Goal: Information Seeking & Learning: Learn about a topic

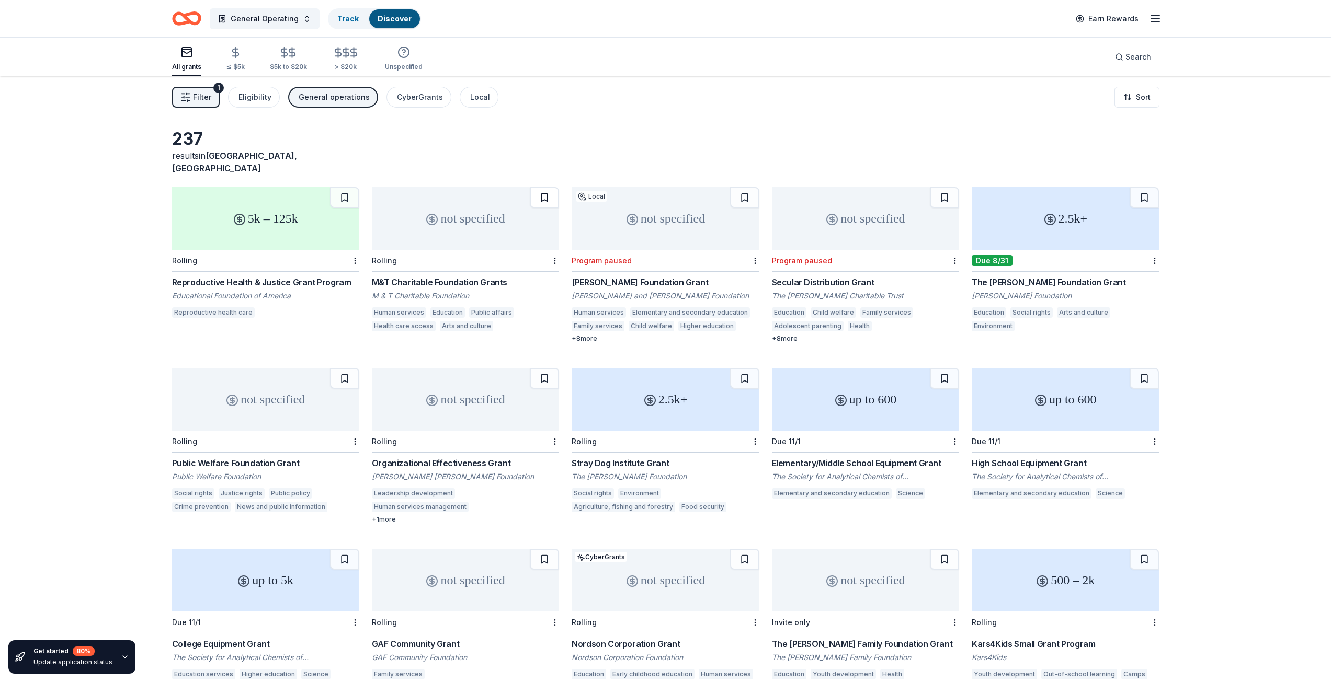
click at [541, 187] on button at bounding box center [544, 197] width 29 height 21
click at [541, 187] on button at bounding box center [545, 197] width 27 height 21
click at [557, 246] on html "General Operating Track · 1 Discover Earn Rewards All grants ≤ $5k $5k to $20k …" at bounding box center [665, 341] width 1331 height 682
click at [556, 246] on html "General Operating Track · 1 Discover Earn Rewards All grants ≤ $5k $5k to $20k …" at bounding box center [669, 341] width 1338 height 682
click at [502, 218] on div "not specified" at bounding box center [465, 218] width 187 height 63
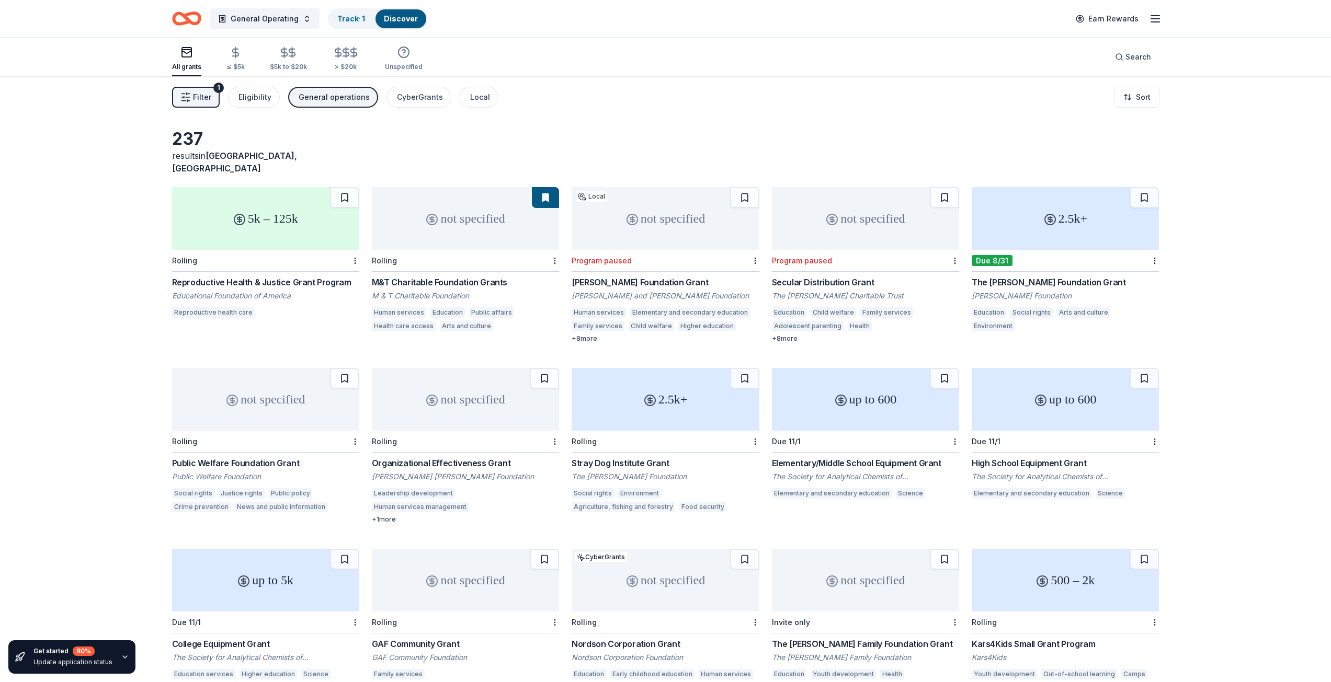
click at [1092, 221] on div "2.5k+" at bounding box center [1064, 218] width 187 height 63
click at [442, 457] on div "Organizational Effectiveness Grant" at bounding box center [465, 463] width 187 height 13
click at [347, 368] on button at bounding box center [344, 378] width 29 height 21
click at [347, 368] on div at bounding box center [344, 378] width 29 height 21
click at [354, 429] on html "General Operating Track · 2 Discover Earn Rewards All grants ≤ $5k $5k to $20k …" at bounding box center [665, 341] width 1331 height 682
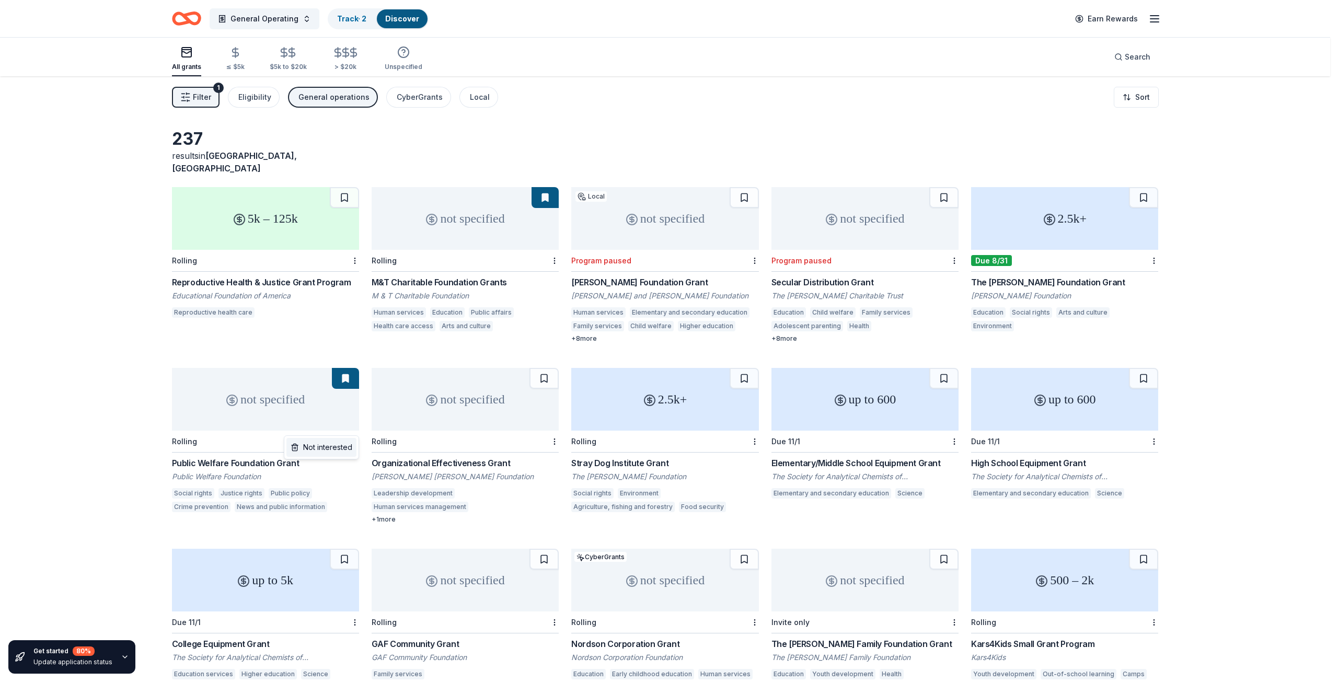
click at [338, 450] on div "Not interested" at bounding box center [321, 447] width 70 height 19
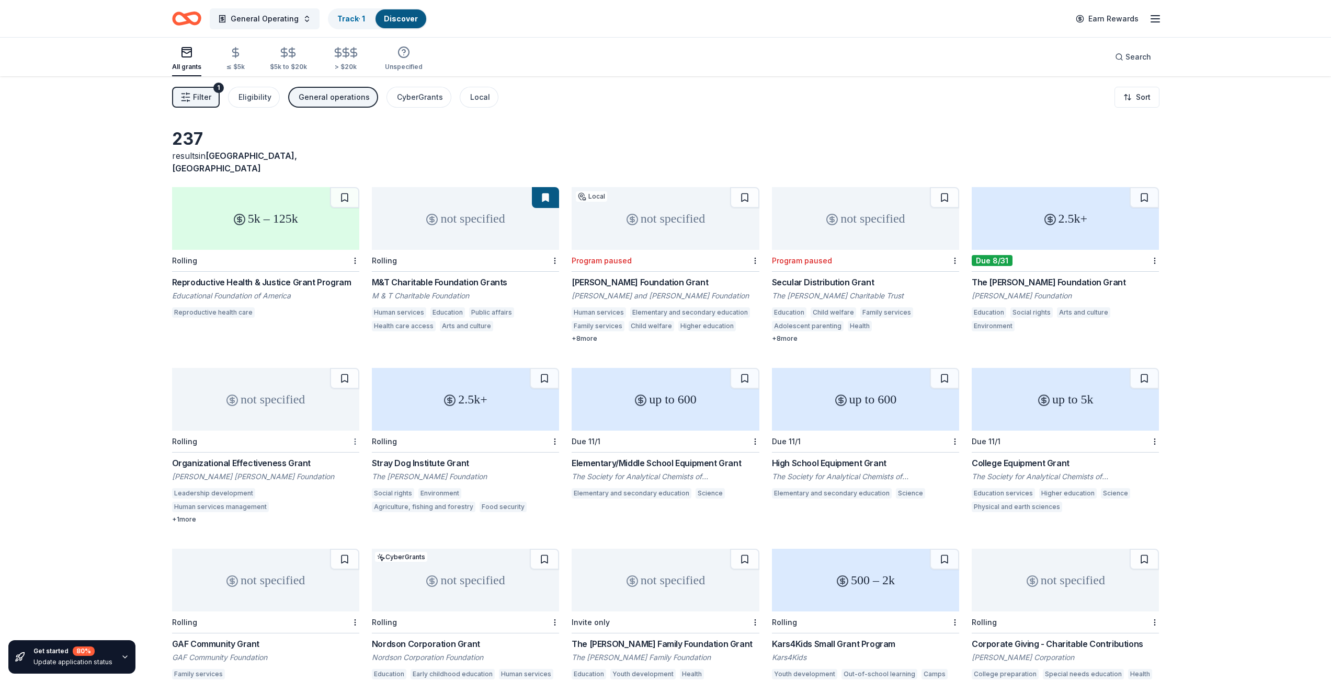
click at [354, 427] on html "General Operating Track · 1 Discover Earn Rewards All grants ≤ $5k $5k to $20k …" at bounding box center [665, 341] width 1331 height 682
click at [333, 452] on div "Not interested" at bounding box center [321, 447] width 70 height 19
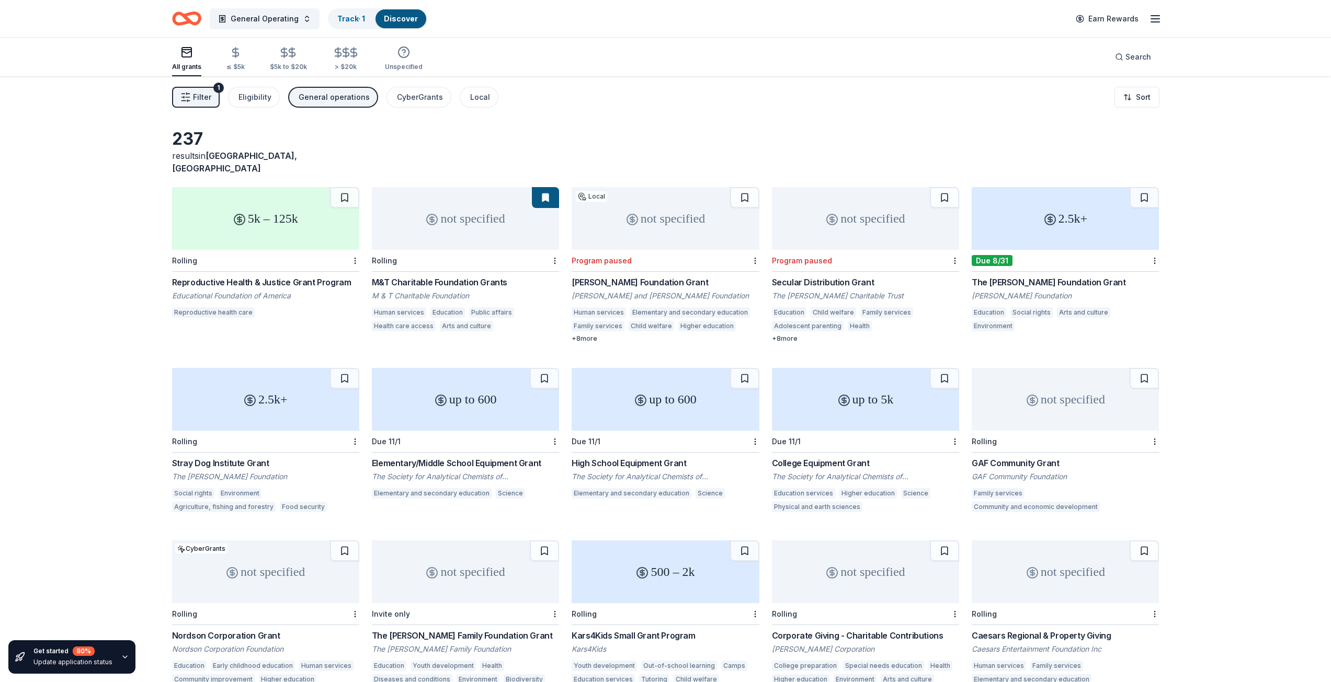
click at [314, 397] on div "2.5k+" at bounding box center [265, 399] width 187 height 63
click at [356, 427] on html "General Operating Track · 1 Discover Earn Rewards All grants ≤ $5k $5k to $20k …" at bounding box center [669, 341] width 1338 height 682
click at [341, 449] on div "Not interested" at bounding box center [321, 447] width 70 height 19
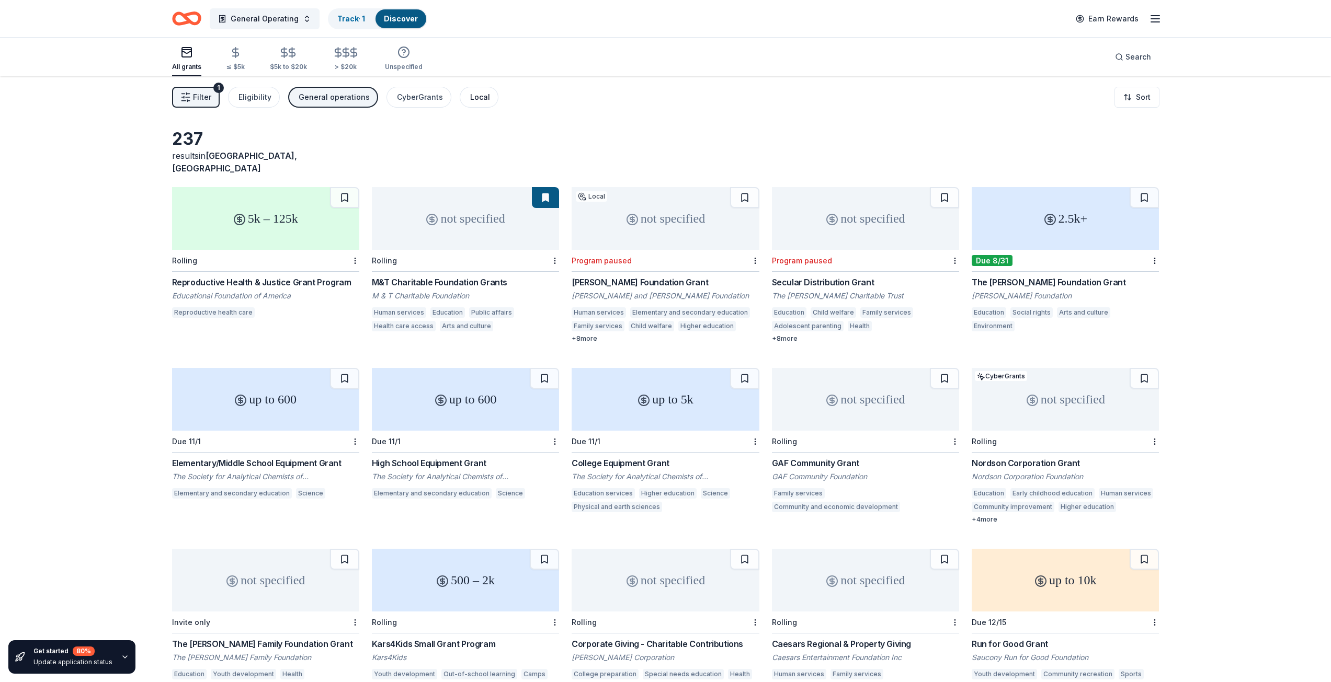
click at [478, 99] on div "Local" at bounding box center [480, 97] width 20 height 13
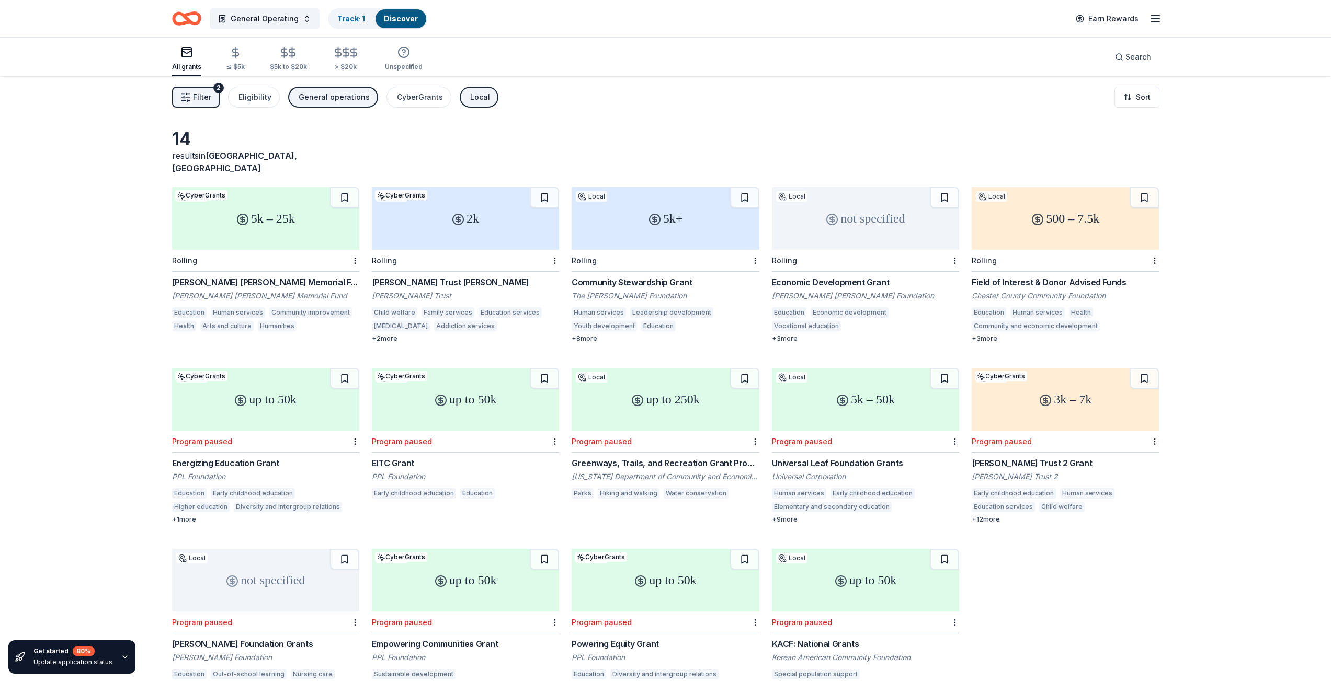
click at [310, 202] on div "5k – 25k" at bounding box center [265, 218] width 187 height 63
click at [352, 245] on html "General Operating Track · 1 Discover Earn Rewards All grants ≤ $5k $5k to $20k …" at bounding box center [665, 341] width 1331 height 682
click at [332, 265] on div "Not interested" at bounding box center [321, 266] width 70 height 19
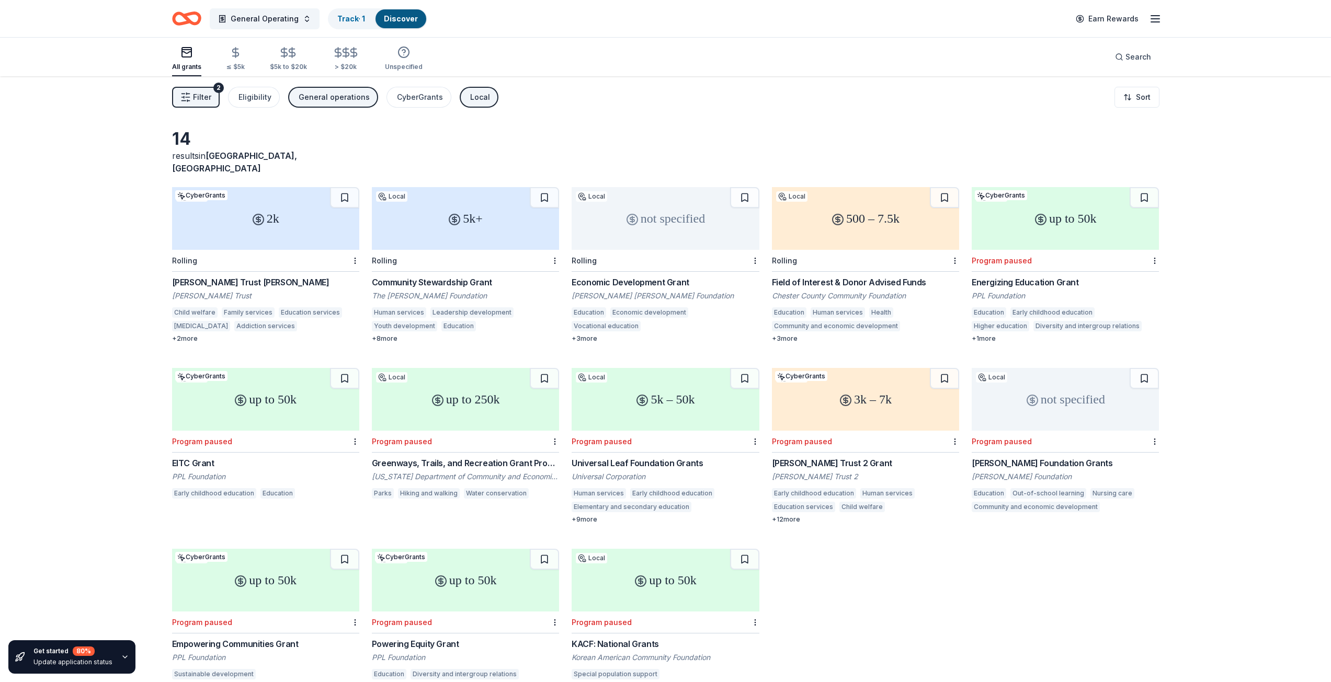
click at [258, 215] on div "2k" at bounding box center [265, 218] width 187 height 63
click at [354, 251] on html "General Operating Track · 1 Discover Earn Rewards All grants ≤ $5k $5k to $20k …" at bounding box center [665, 341] width 1331 height 682
click at [342, 267] on div "Not interested" at bounding box center [321, 266] width 70 height 19
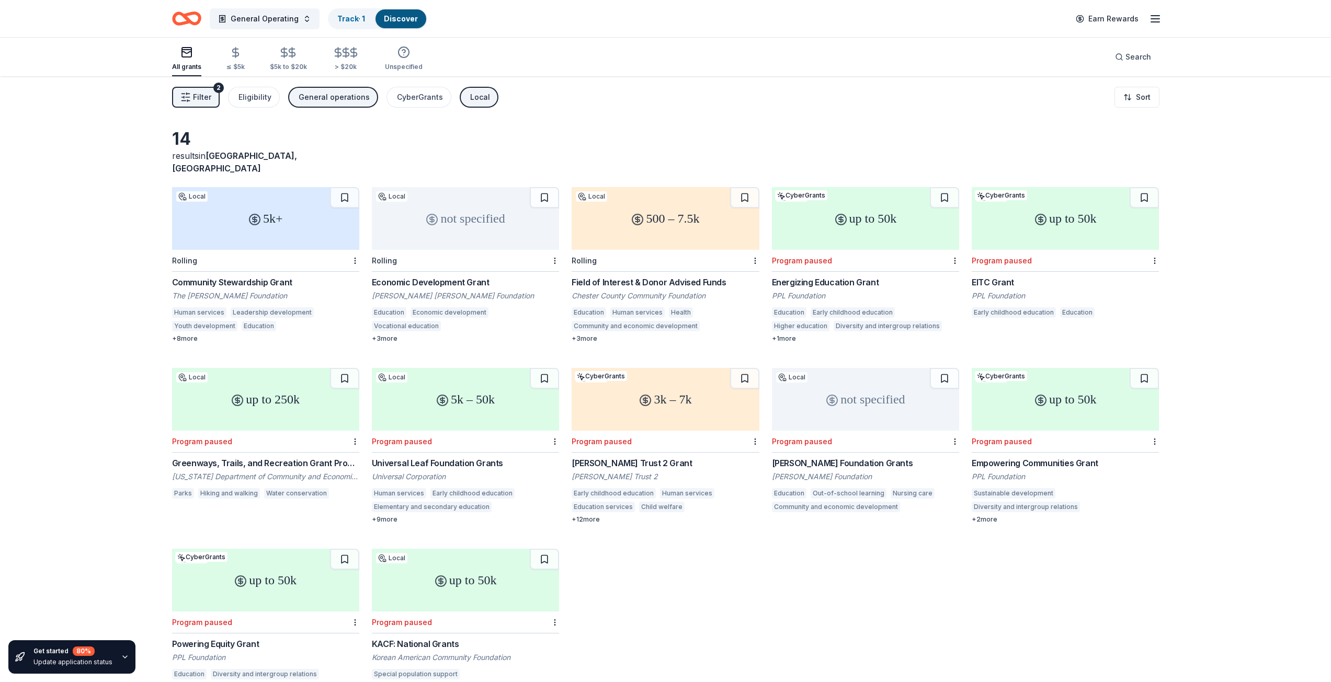
click at [317, 222] on div "5k+" at bounding box center [265, 218] width 187 height 63
click at [352, 247] on html "General Operating Track · 1 Discover Earn Rewards All grants ≤ $5k $5k to $20k …" at bounding box center [669, 341] width 1338 height 682
click at [343, 272] on div "Not interested" at bounding box center [321, 266] width 70 height 19
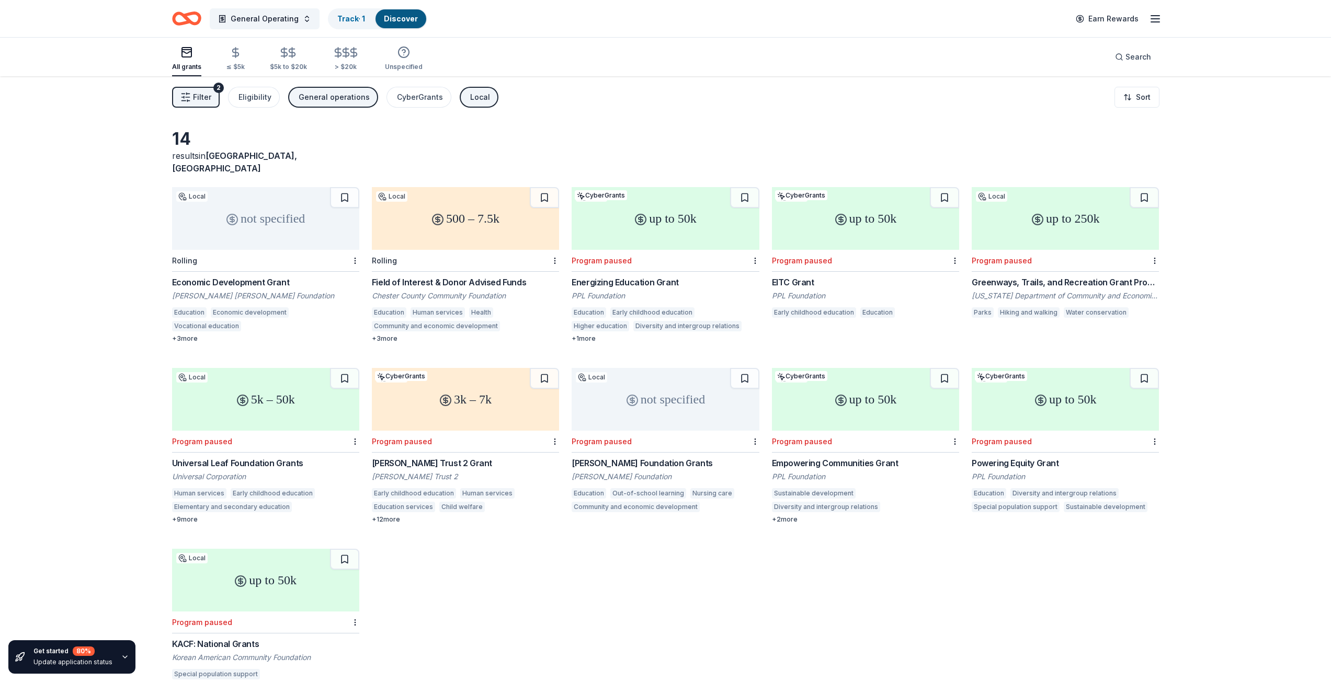
click at [294, 225] on div "not specified" at bounding box center [265, 218] width 187 height 63
click at [354, 247] on html "General Operating Track · 1 Discover Earn Rewards All grants ≤ $5k $5k to $20k …" at bounding box center [669, 341] width 1338 height 682
click at [350, 268] on div "Not interested" at bounding box center [321, 266] width 70 height 19
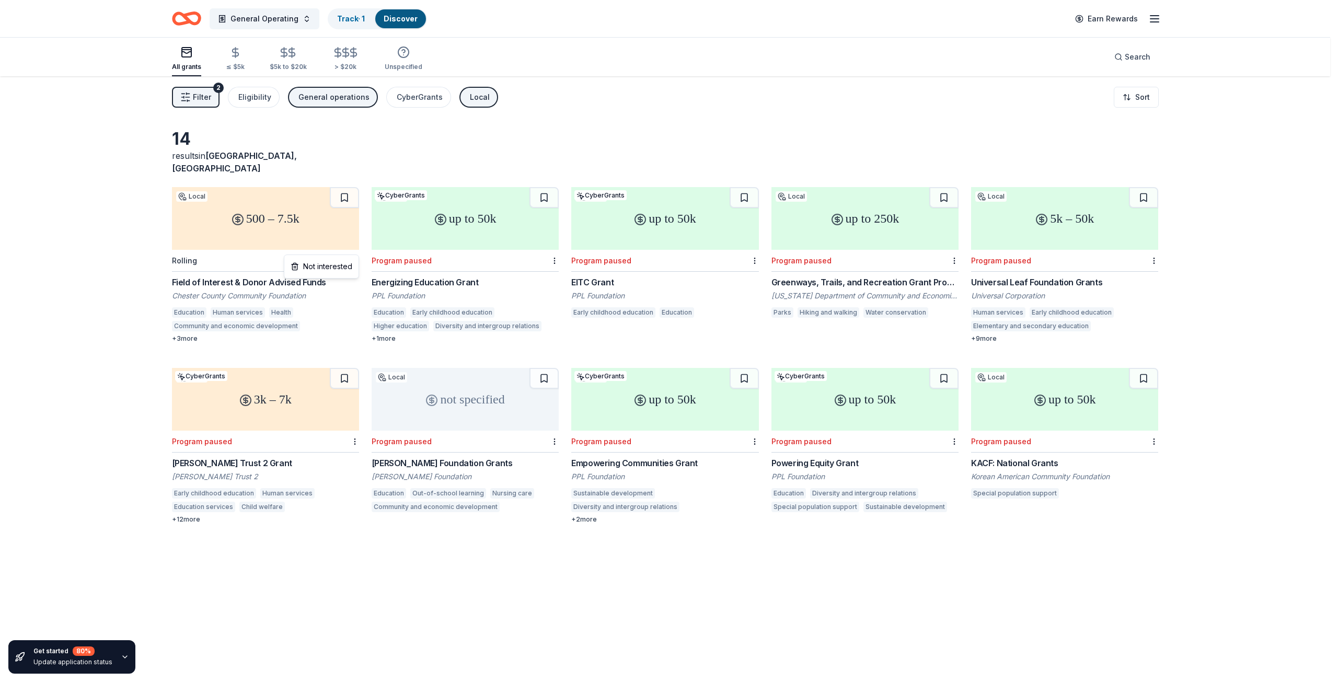
click at [354, 247] on html "General Operating Track · 1 Discover Earn Rewards All grants ≤ $5k $5k to $20k …" at bounding box center [669, 341] width 1338 height 682
click at [343, 269] on div "Not interested" at bounding box center [321, 266] width 70 height 19
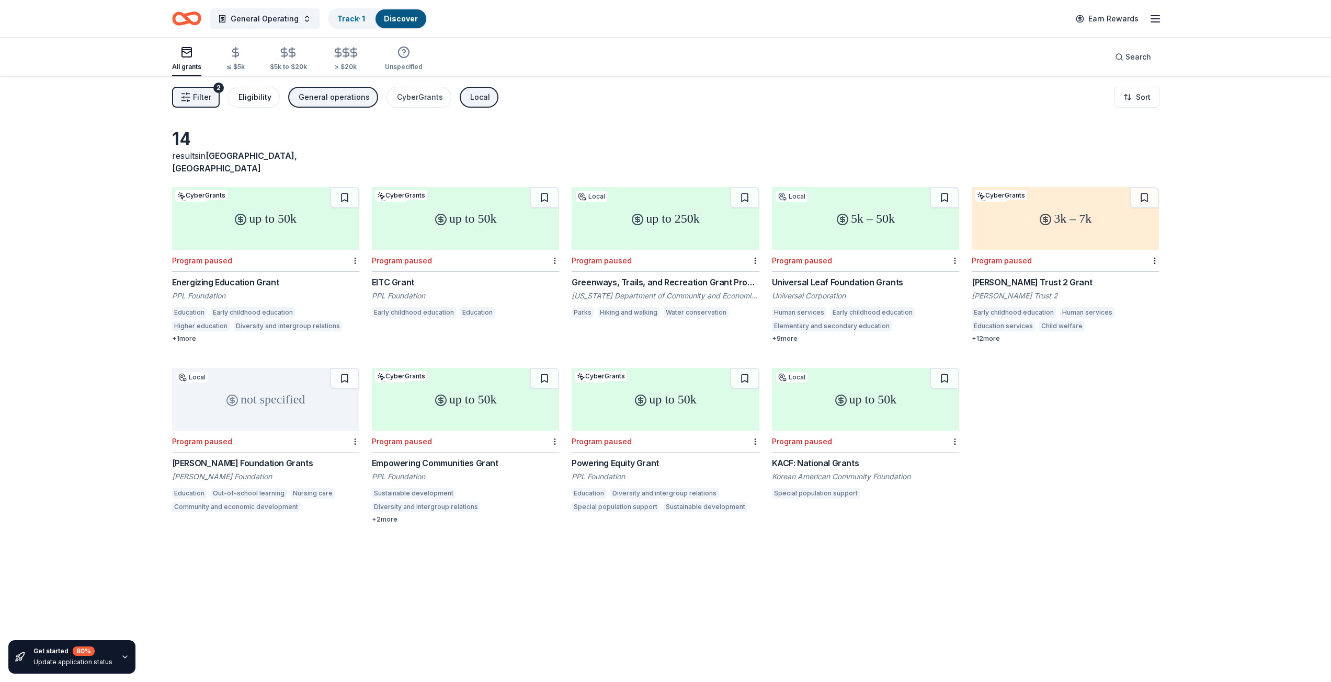
click at [266, 99] on div "Eligibility" at bounding box center [254, 97] width 33 height 13
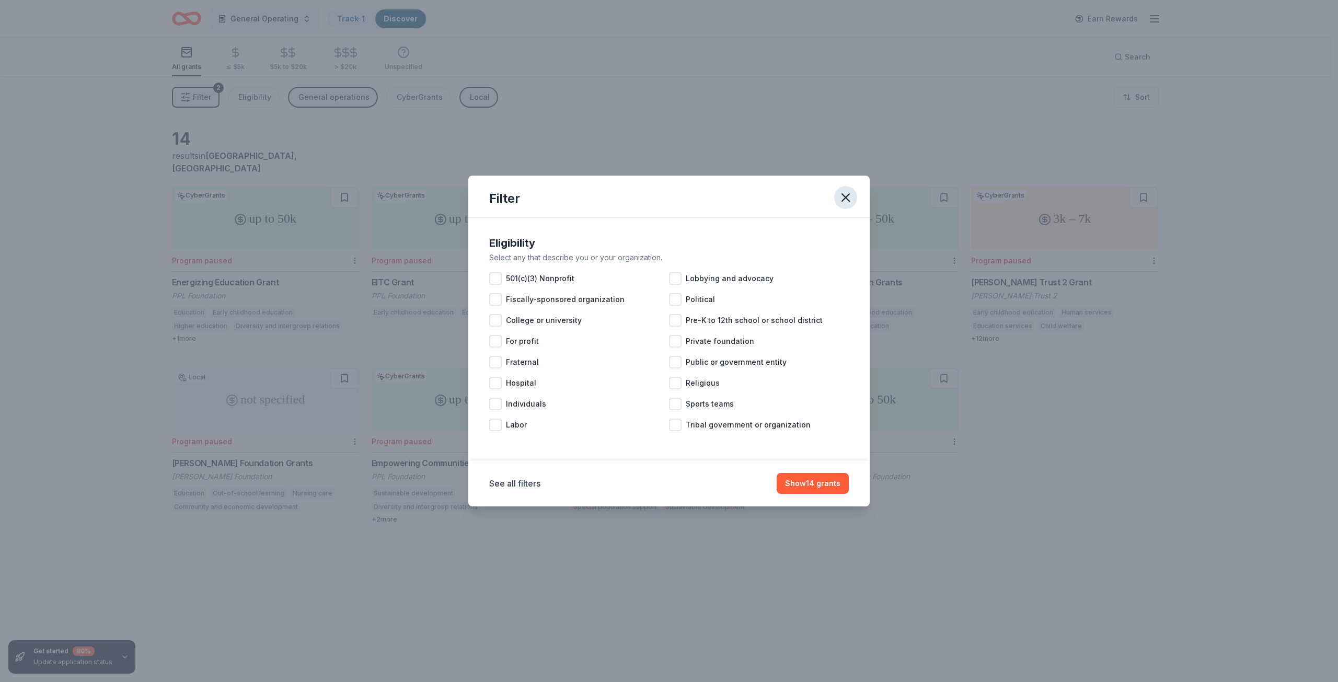
click at [847, 197] on icon "button" at bounding box center [846, 197] width 15 height 15
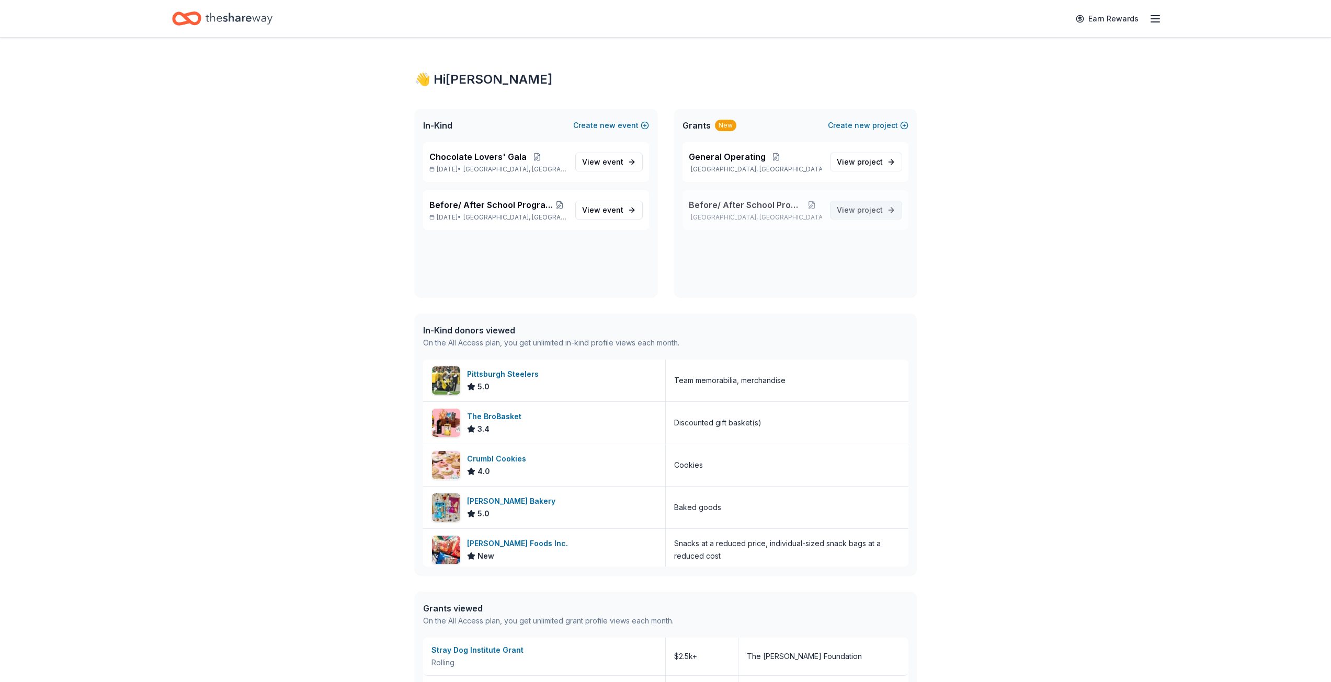
click at [864, 208] on span "project" at bounding box center [870, 209] width 26 height 9
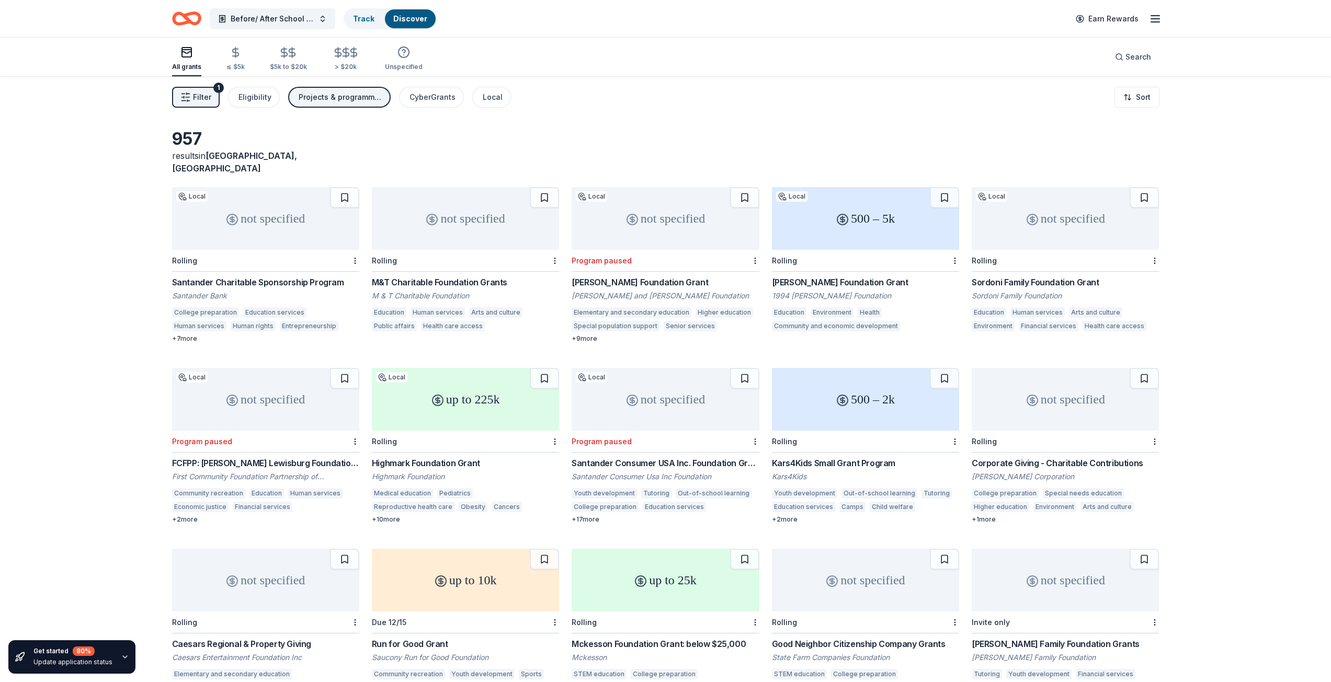
click at [317, 211] on div "not specified" at bounding box center [265, 218] width 187 height 63
click at [558, 250] on div at bounding box center [553, 260] width 10 height 21
click at [1053, 276] on div "Sordoni Family Foundation Grant" at bounding box center [1064, 282] width 187 height 13
click at [465, 457] on div "Highmark Foundation Grant" at bounding box center [465, 463] width 187 height 13
click at [810, 457] on div "Kars4Kids Small Grant Program" at bounding box center [865, 463] width 187 height 13
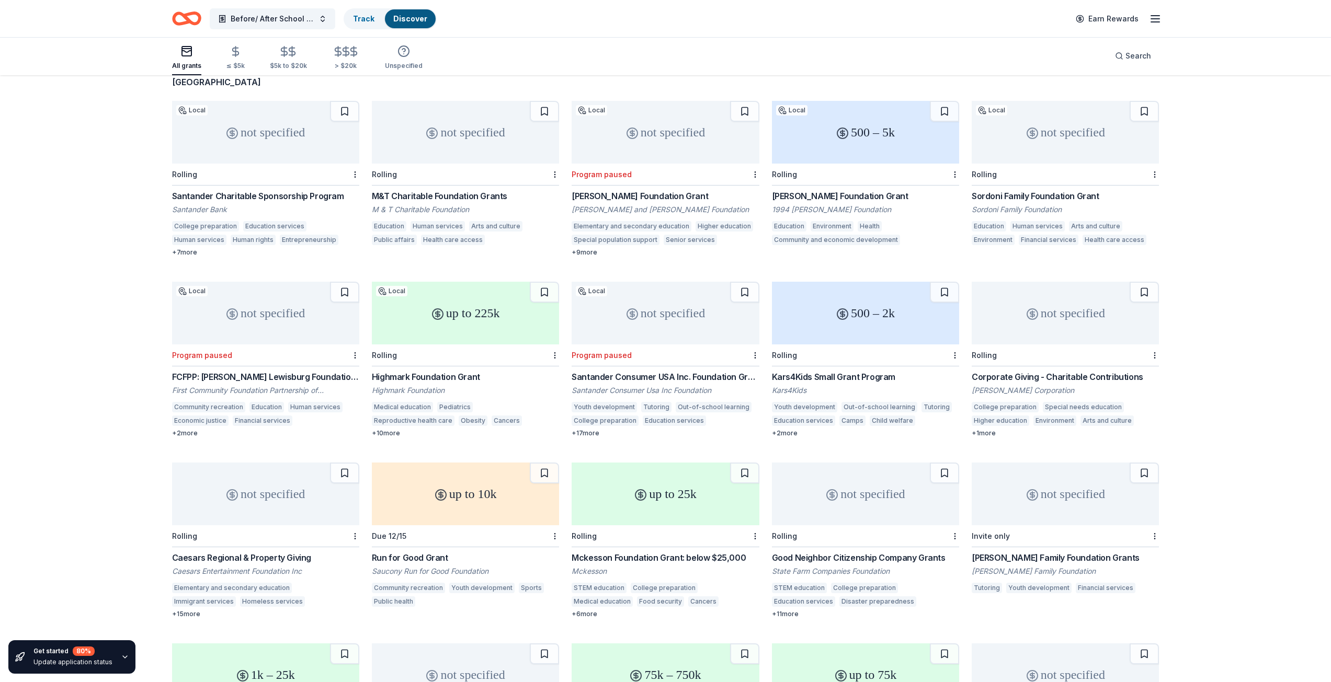
scroll to position [105, 0]
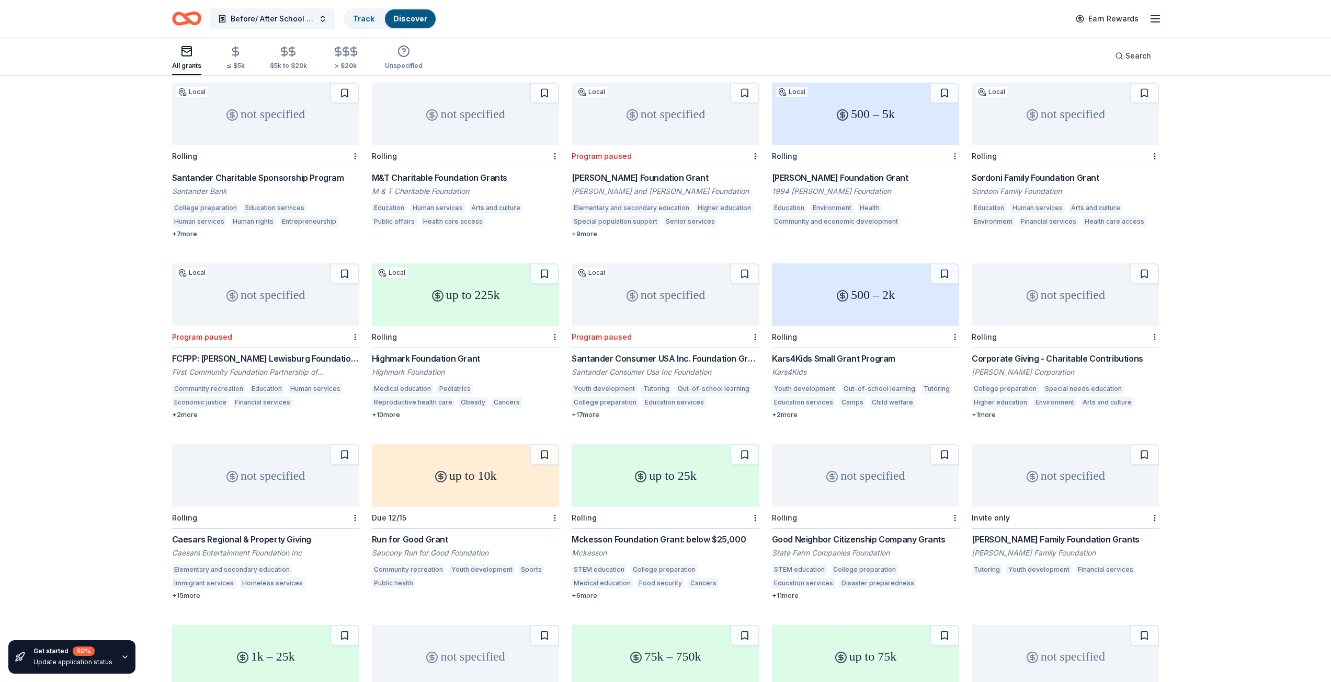
click at [1092, 352] on div "Corporate Giving - Charitable Contributions" at bounding box center [1064, 358] width 187 height 13
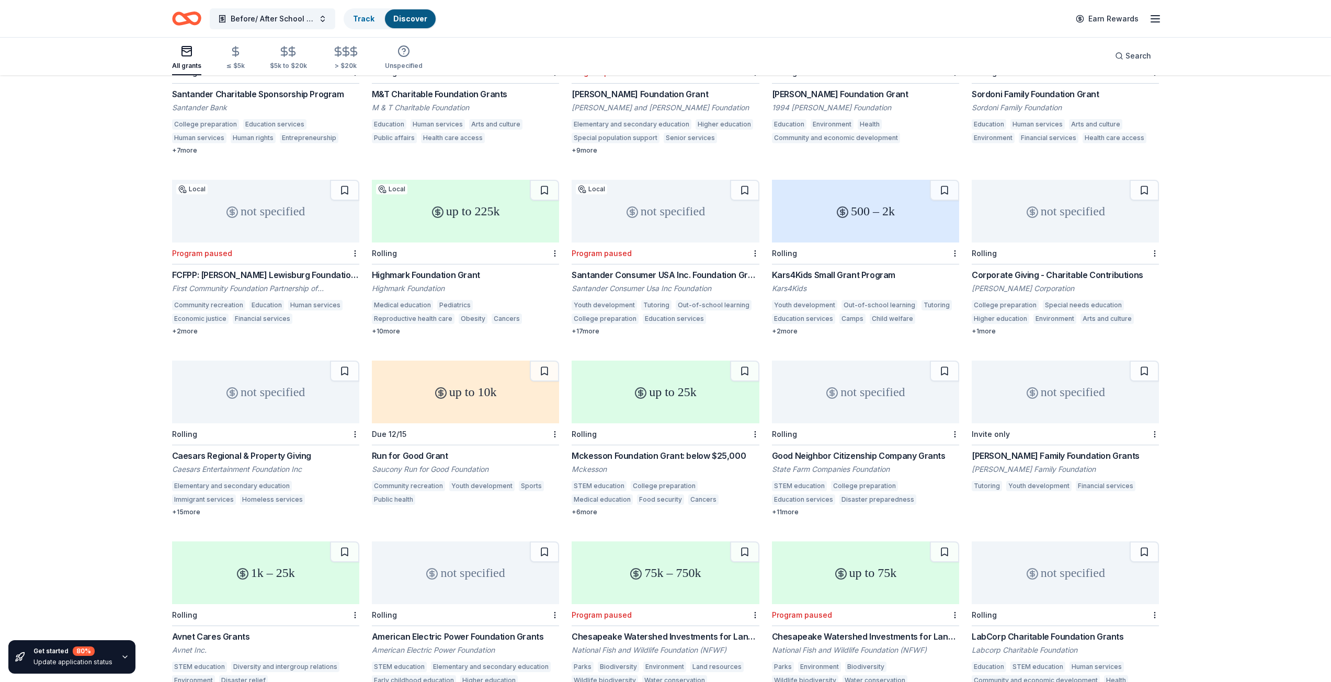
scroll to position [209, 0]
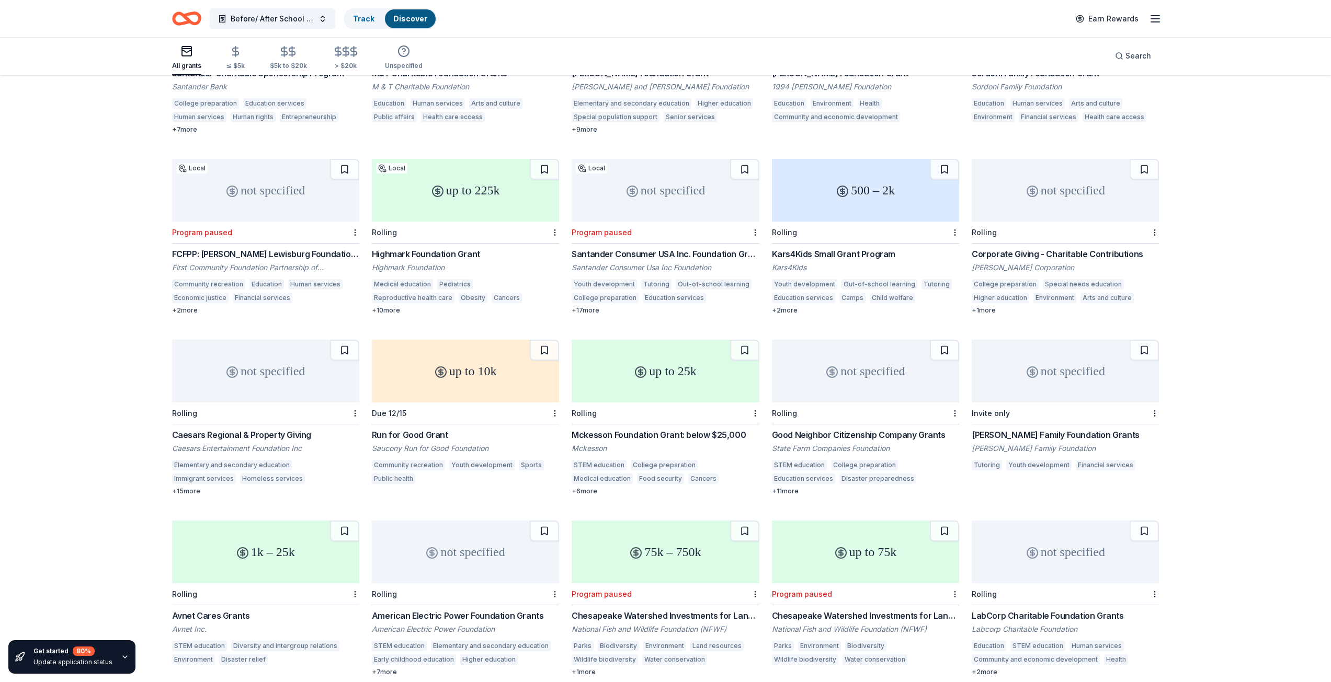
click at [410, 429] on div "Run for Good Grant" at bounding box center [465, 435] width 187 height 13
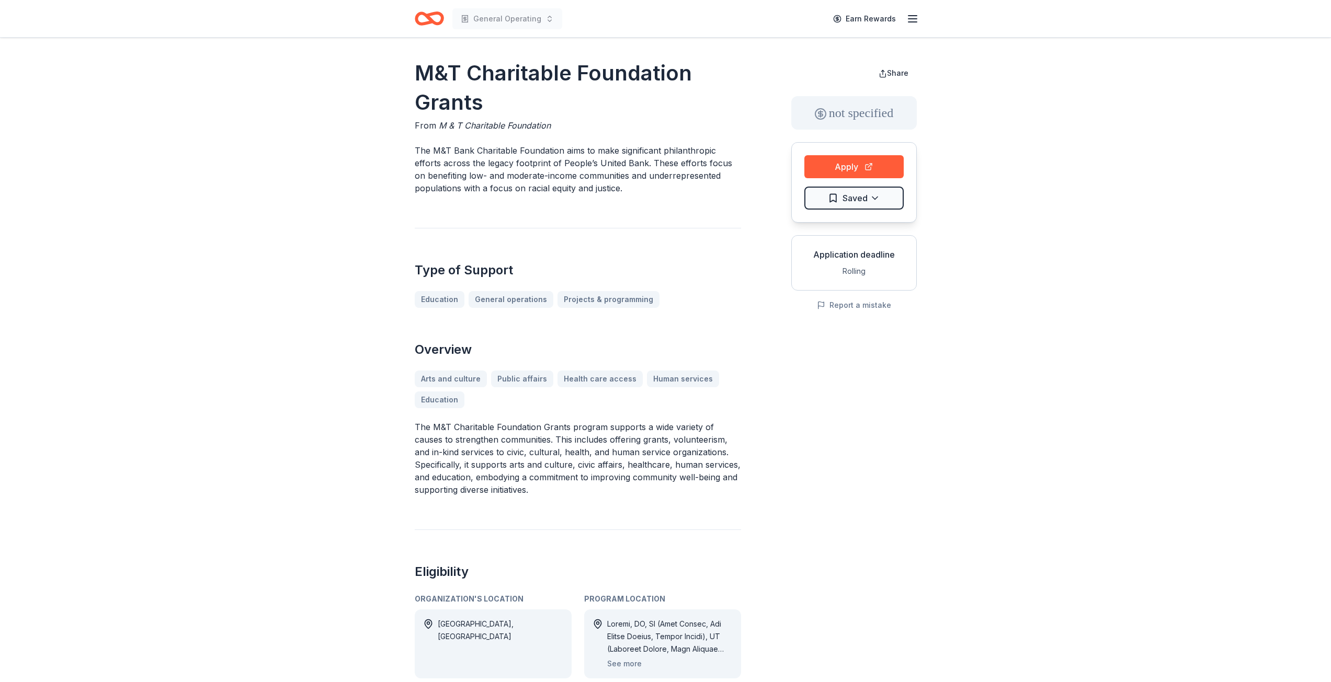
click at [914, 14] on icon "button" at bounding box center [912, 19] width 13 height 13
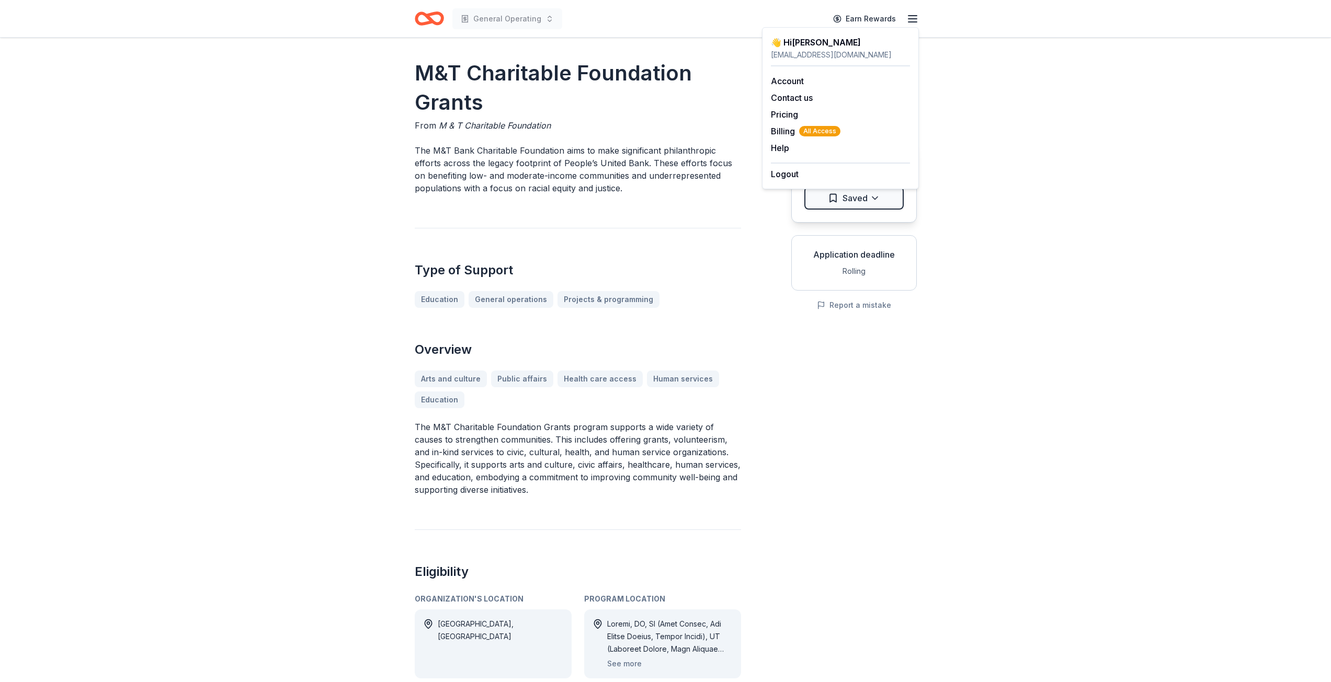
click at [914, 14] on icon "button" at bounding box center [912, 19] width 13 height 13
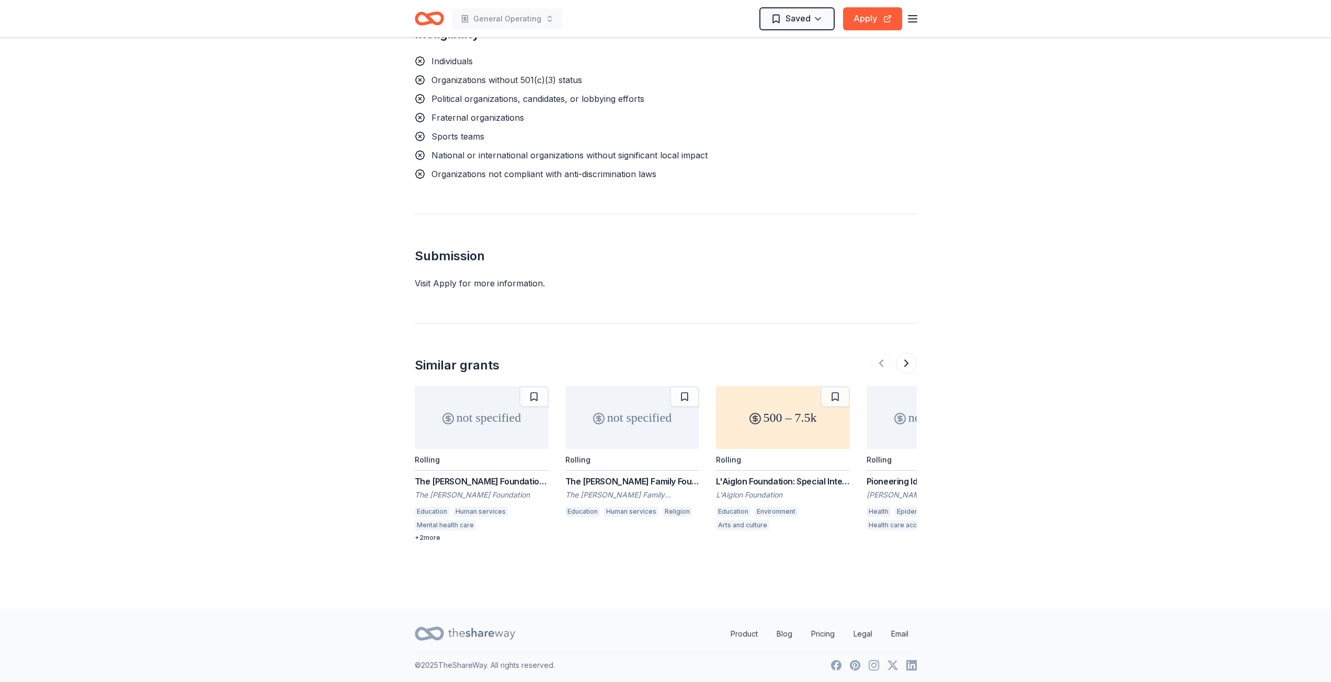
scroll to position [794, 0]
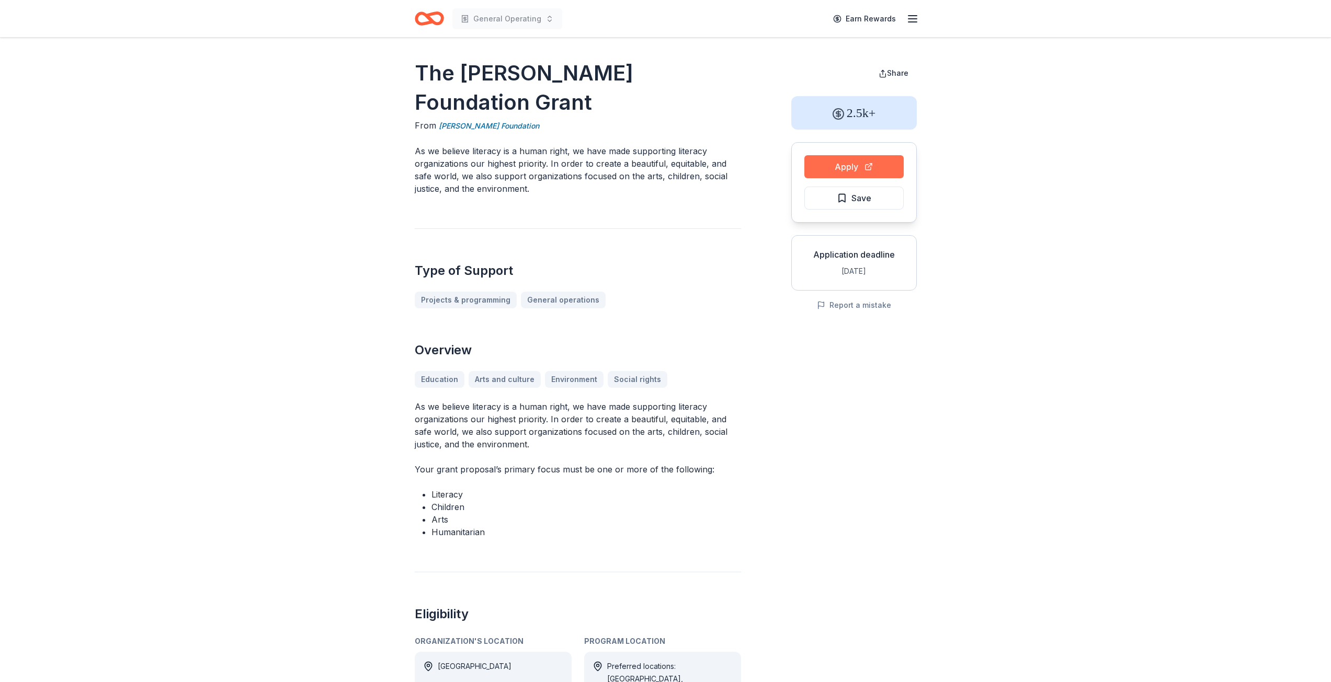
click at [854, 162] on button "Apply" at bounding box center [853, 166] width 99 height 23
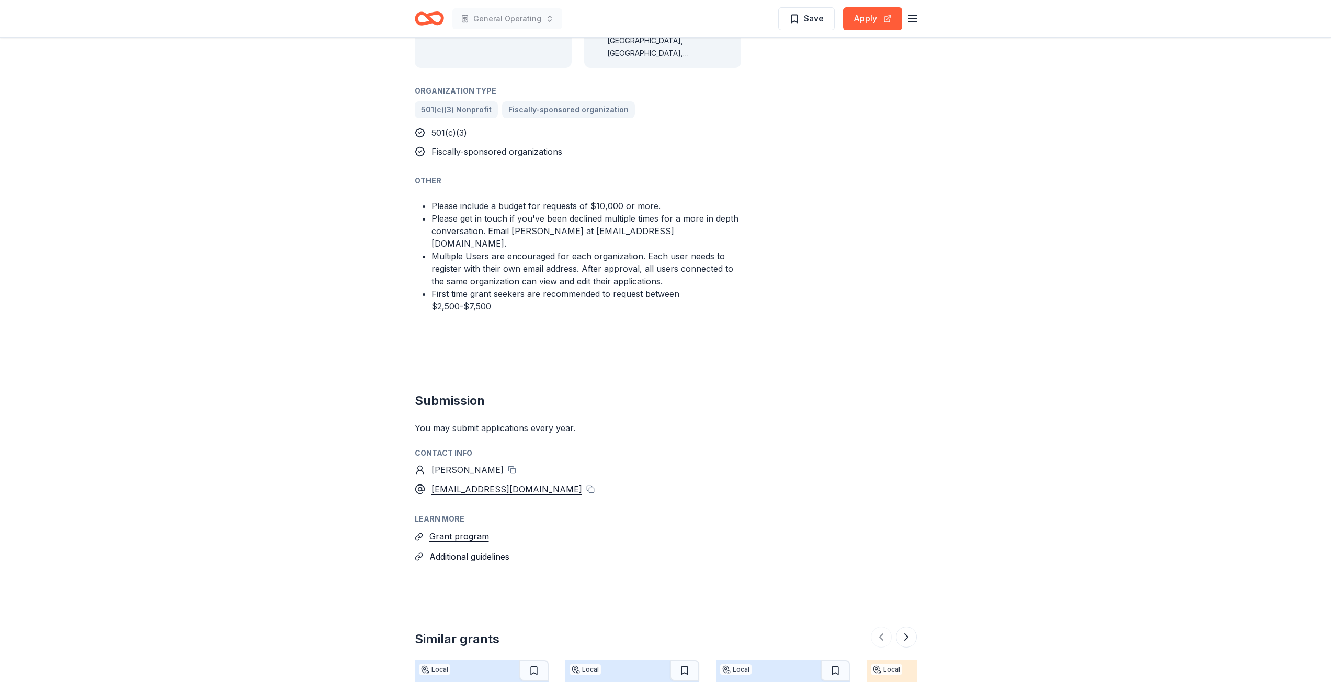
scroll to position [459, 0]
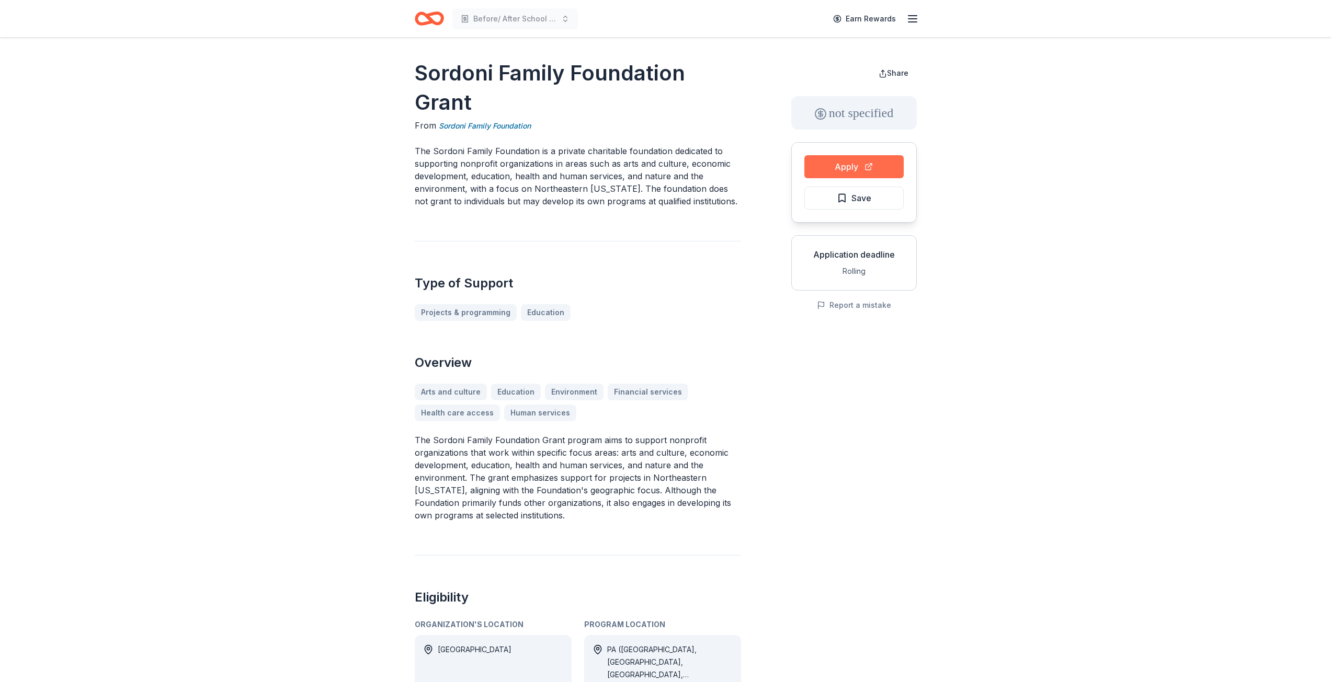
click at [861, 162] on button "Apply" at bounding box center [853, 166] width 99 height 23
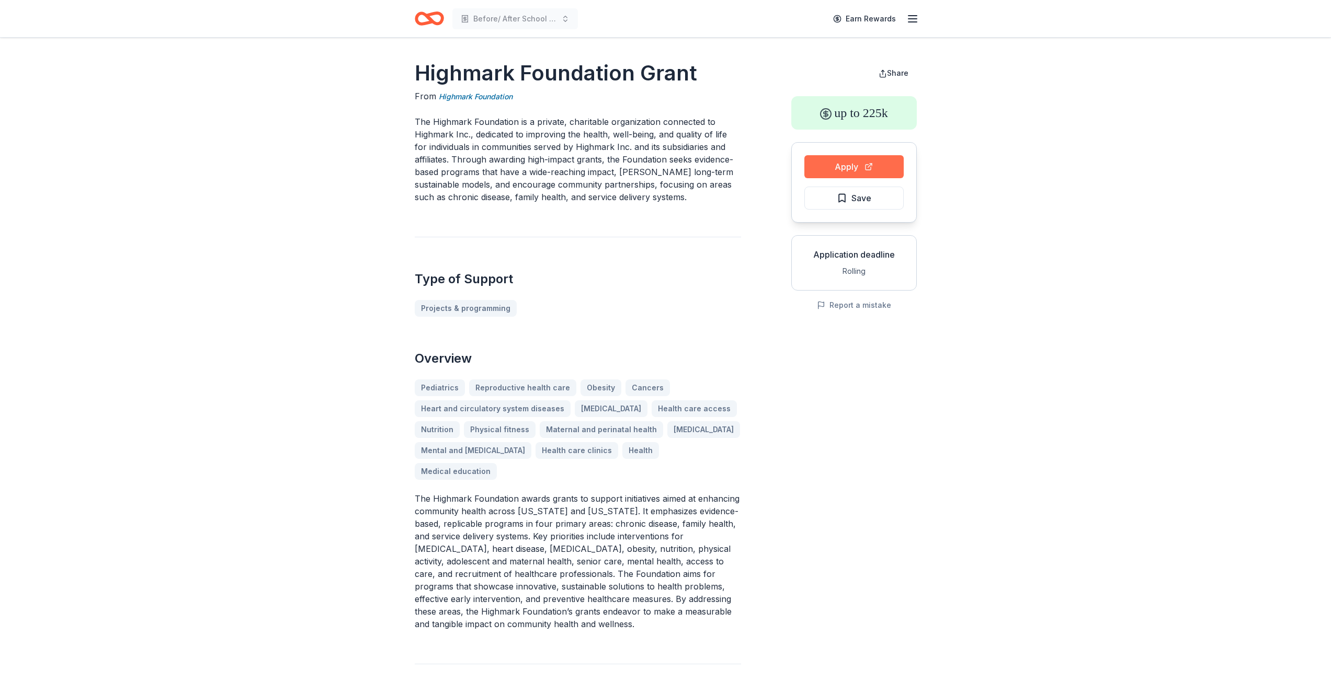
click at [852, 162] on button "Apply" at bounding box center [853, 166] width 99 height 23
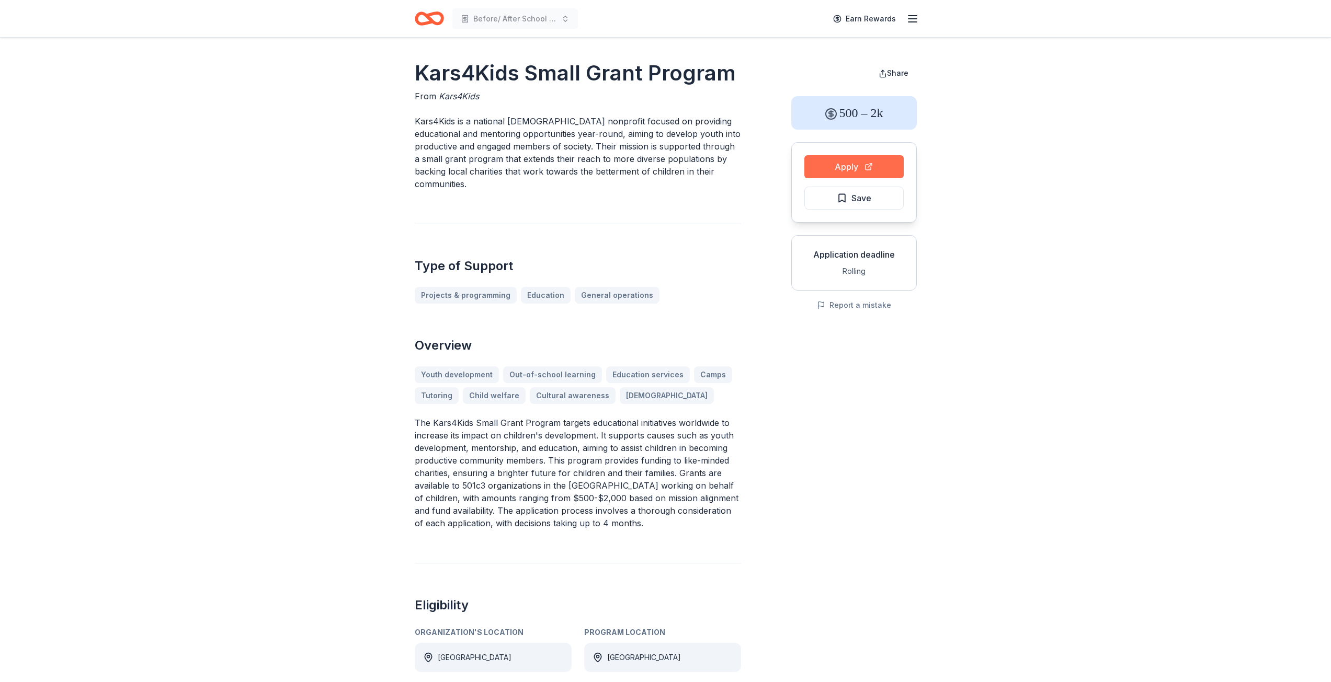
click at [852, 163] on button "Apply" at bounding box center [853, 166] width 99 height 23
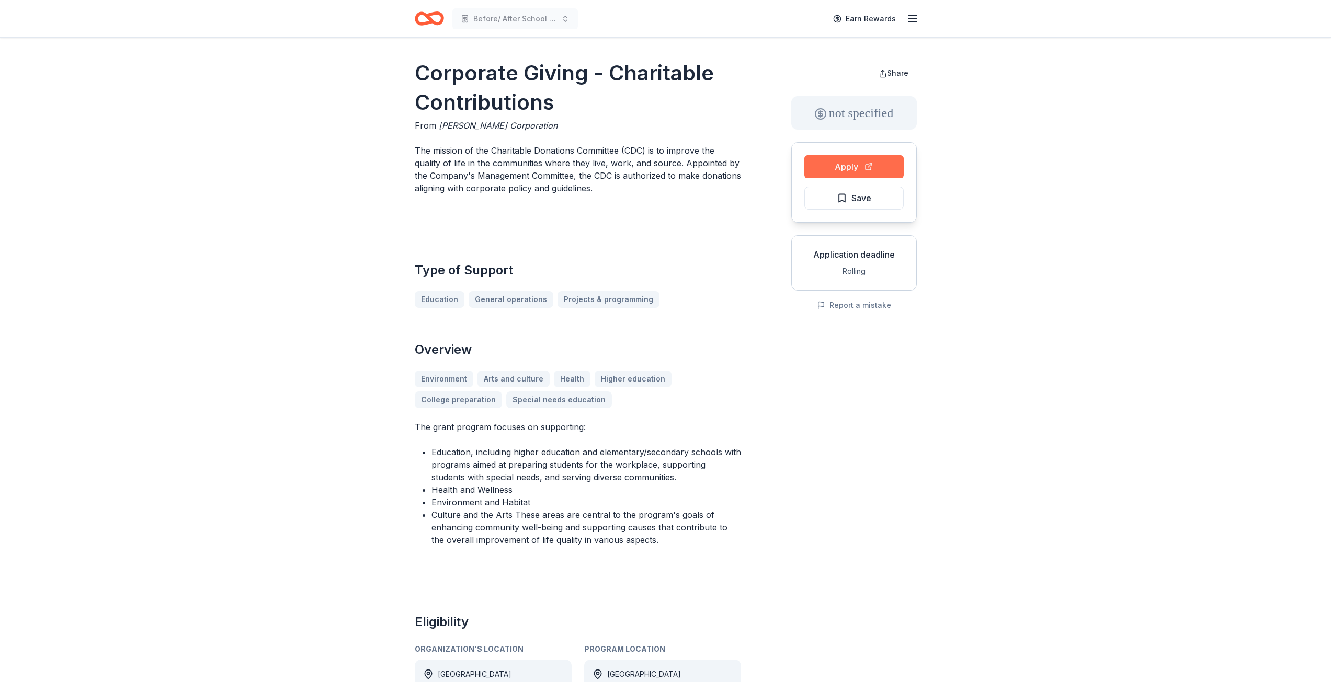
click at [854, 165] on button "Apply" at bounding box center [853, 166] width 99 height 23
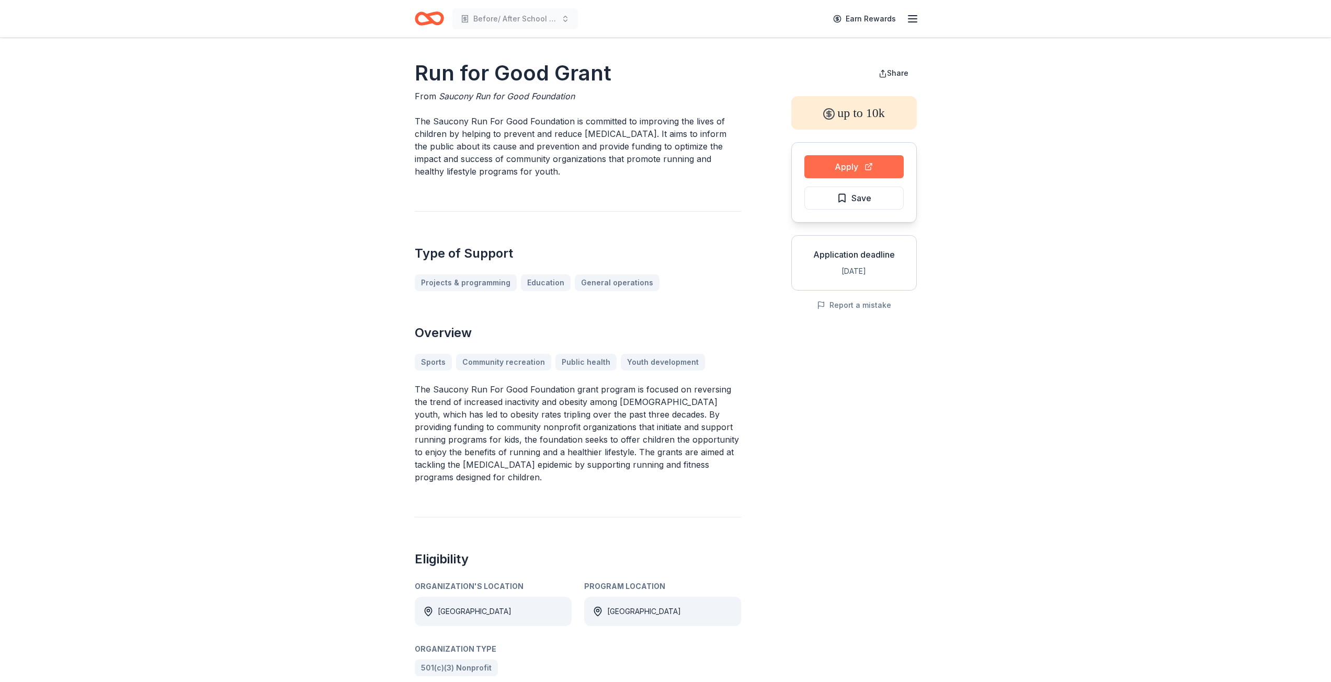
click at [847, 167] on button "Apply" at bounding box center [853, 166] width 99 height 23
